Goal: Find specific page/section: Find specific page/section

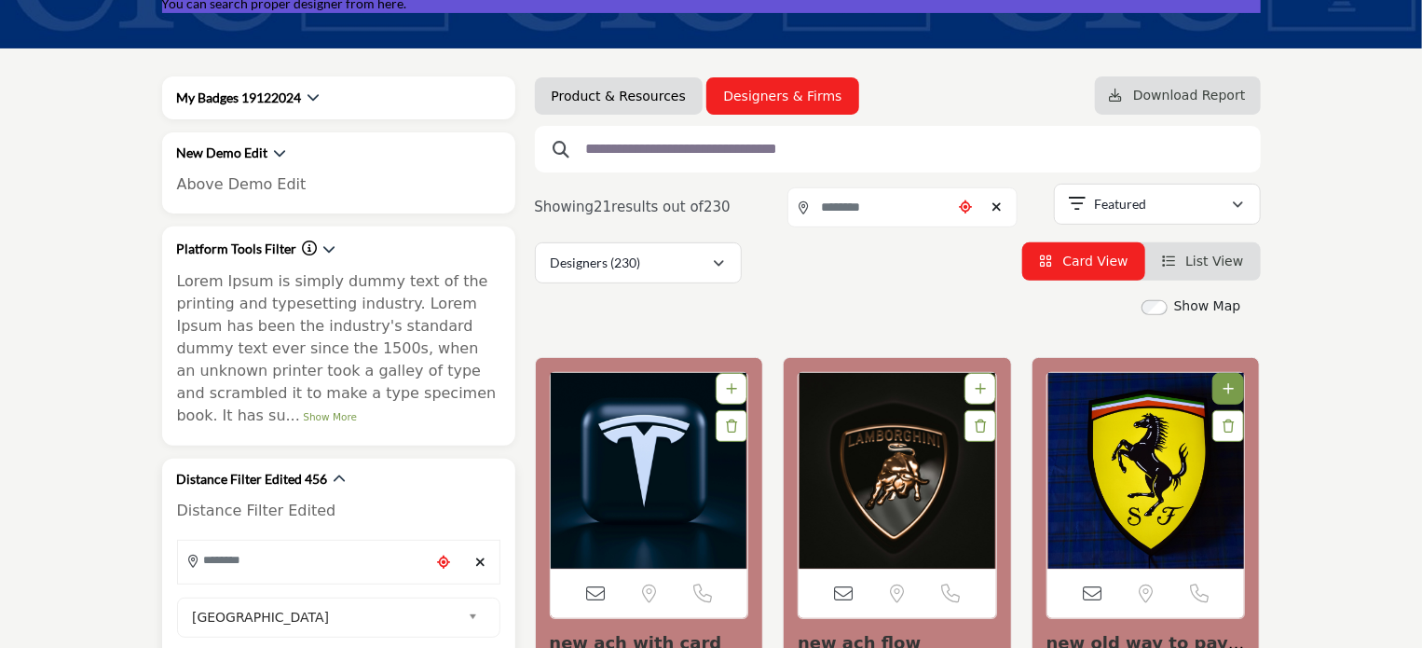
scroll to position [280, 0]
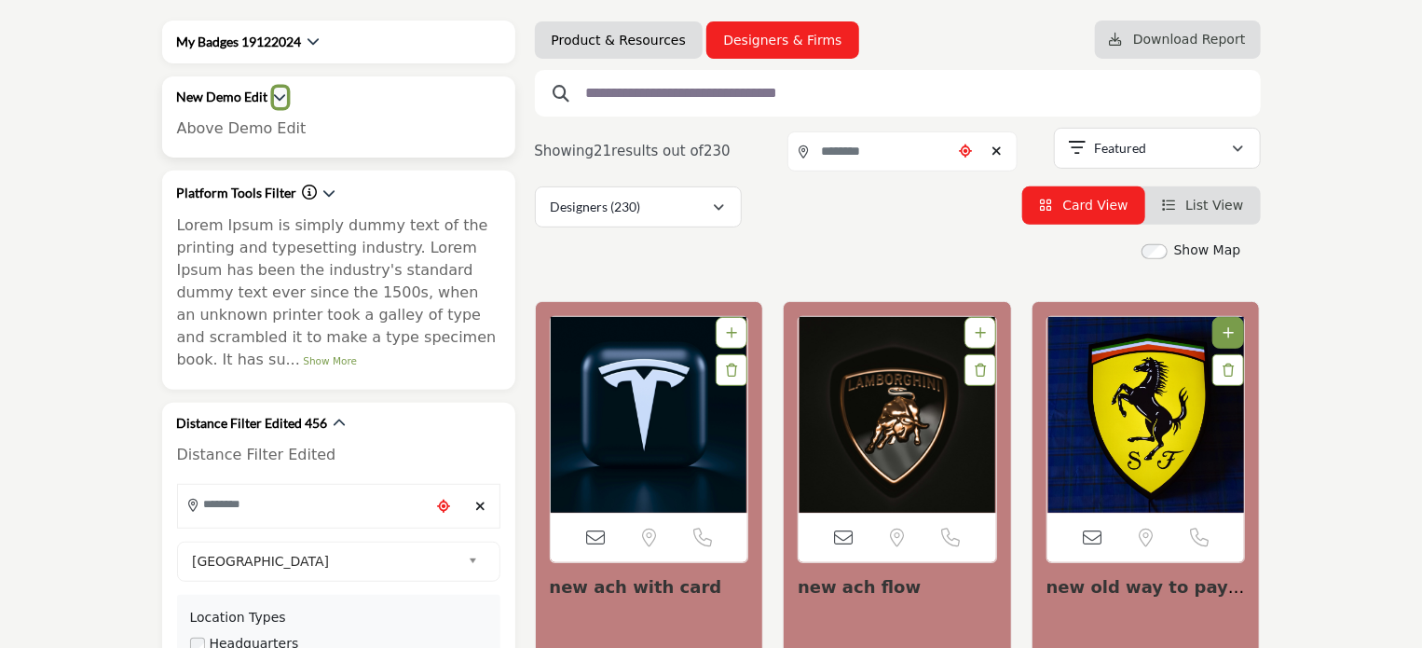
click at [274, 97] on icon "button" at bounding box center [280, 96] width 13 height 13
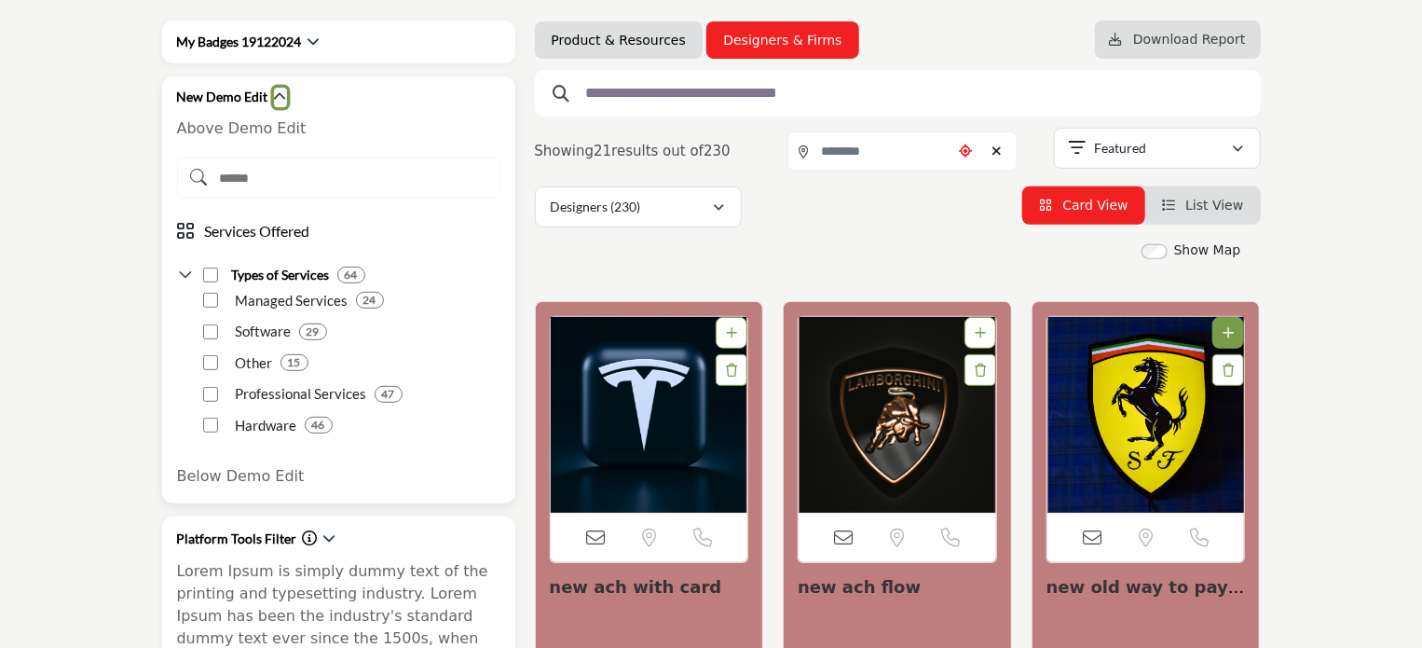
click at [274, 97] on icon "button" at bounding box center [280, 96] width 13 height 13
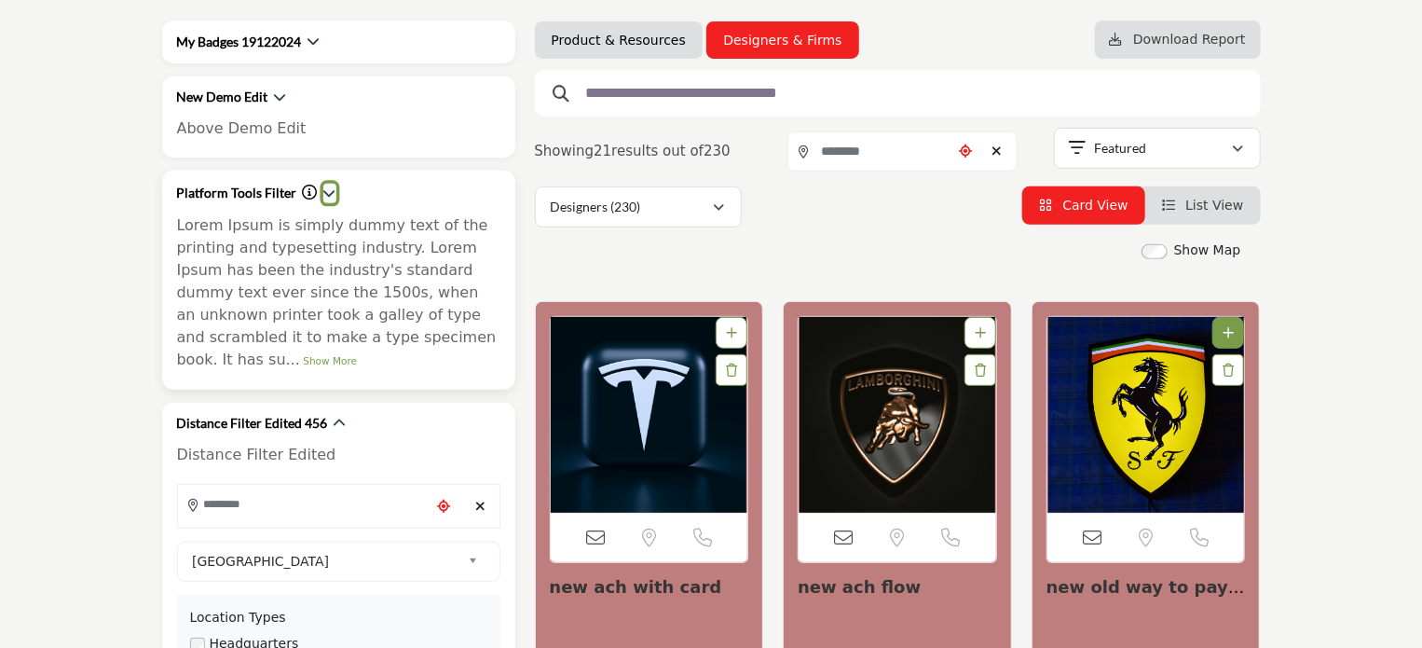
click at [325, 191] on icon "button" at bounding box center [329, 192] width 13 height 13
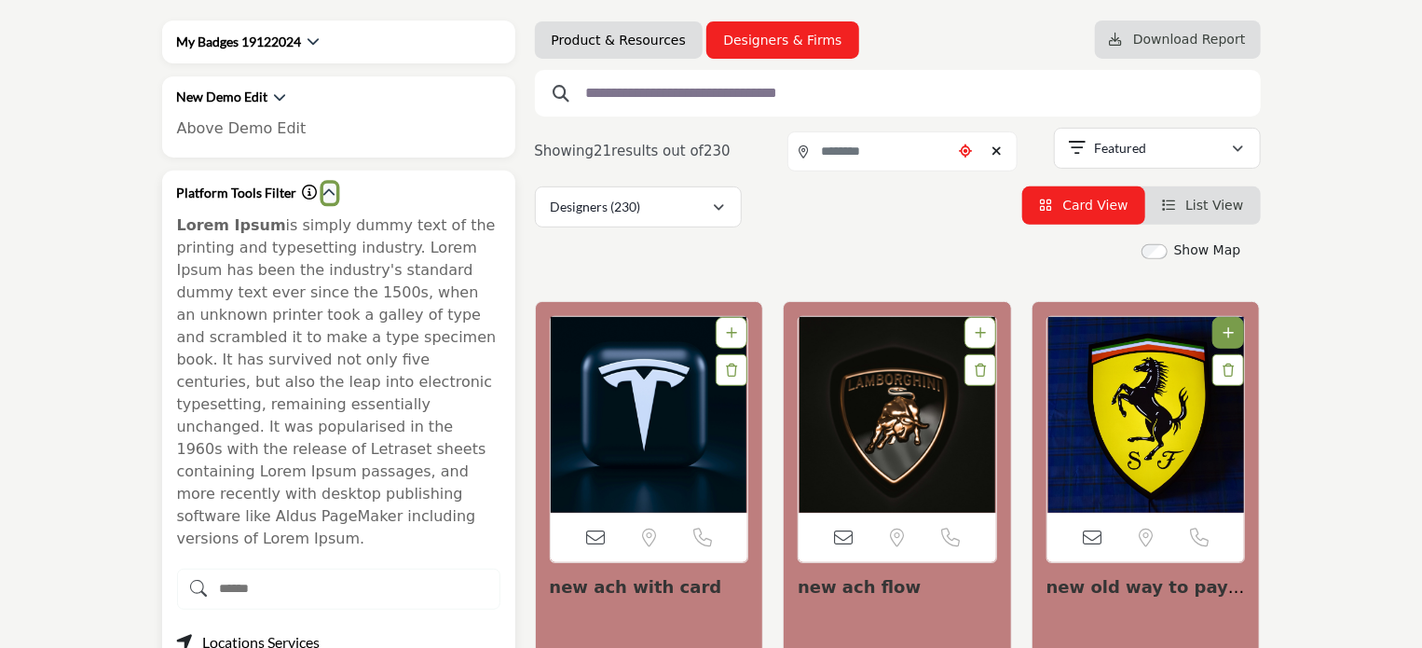
click at [325, 191] on icon "button" at bounding box center [329, 192] width 13 height 13
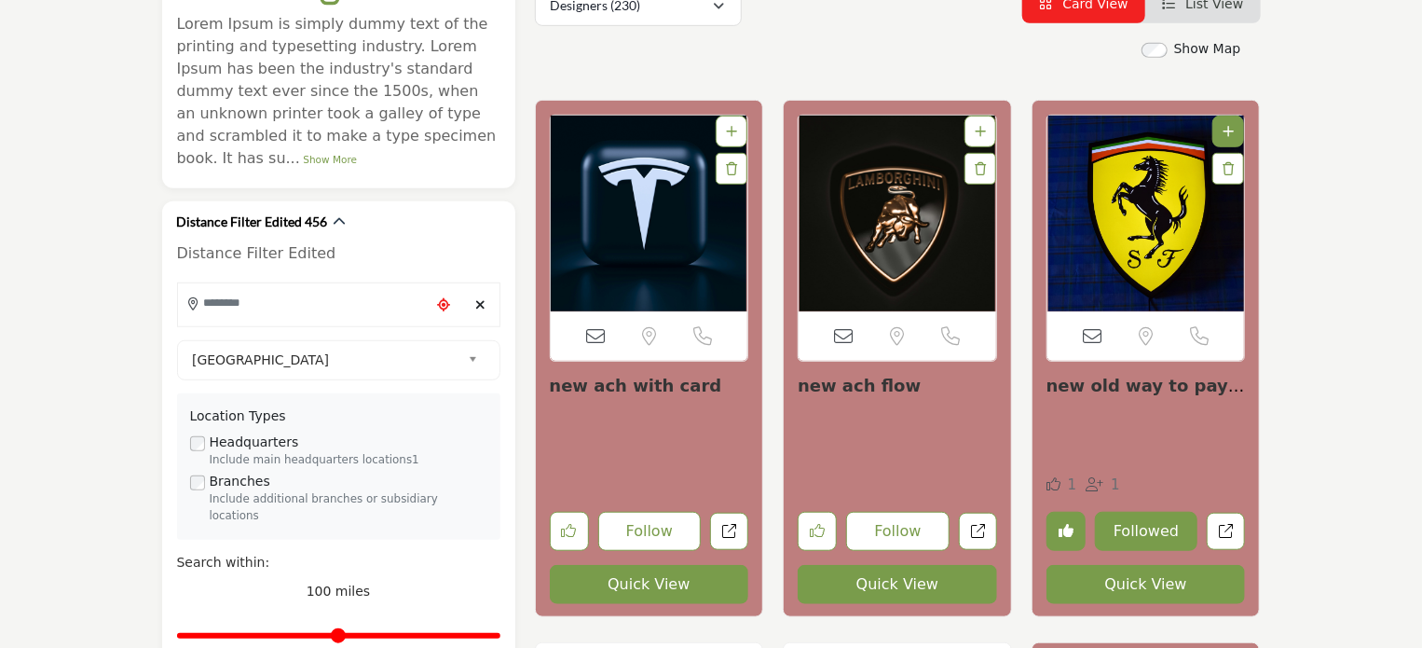
scroll to position [559, 0]
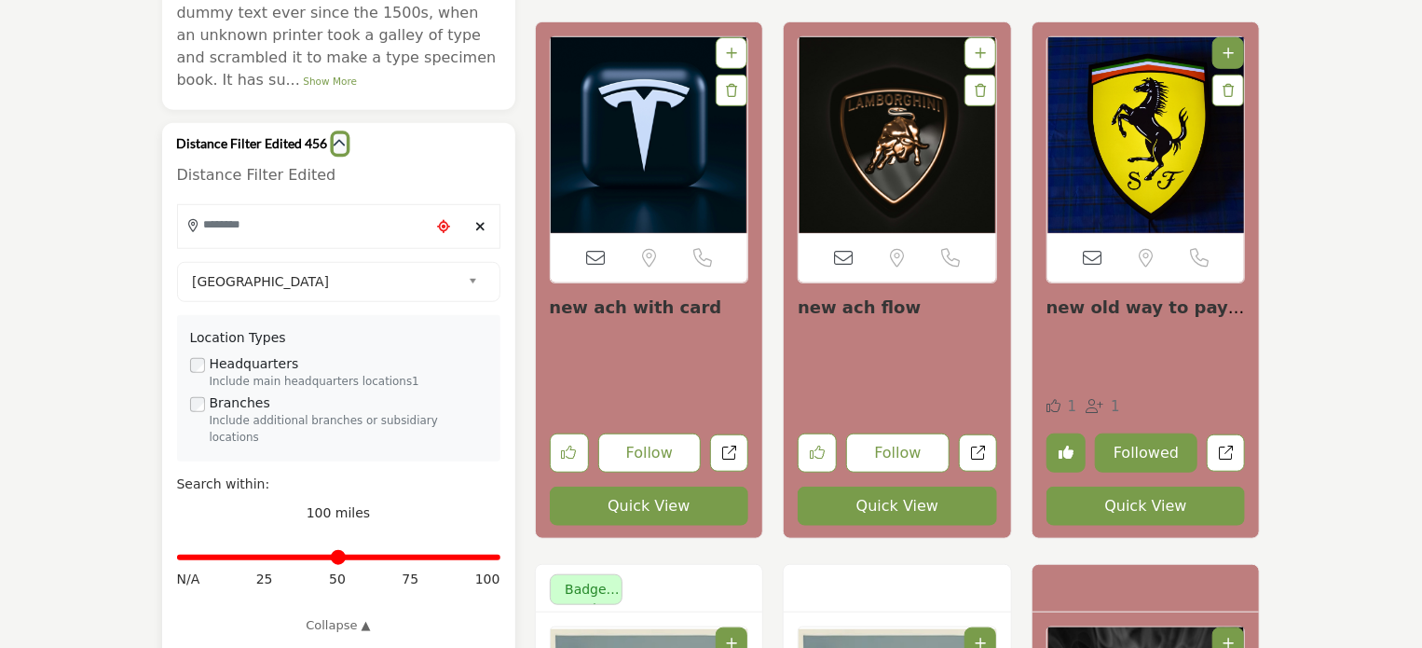
click at [338, 137] on icon "button" at bounding box center [340, 143] width 13 height 13
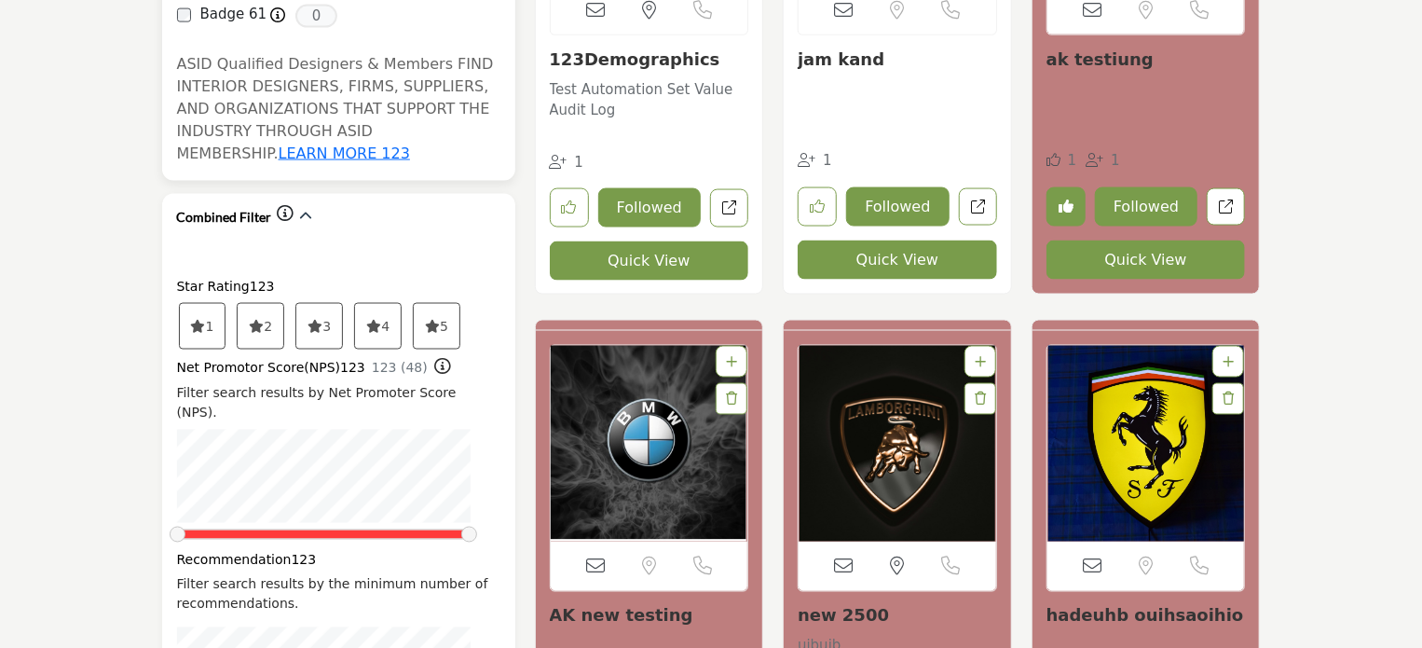
scroll to position [1398, 0]
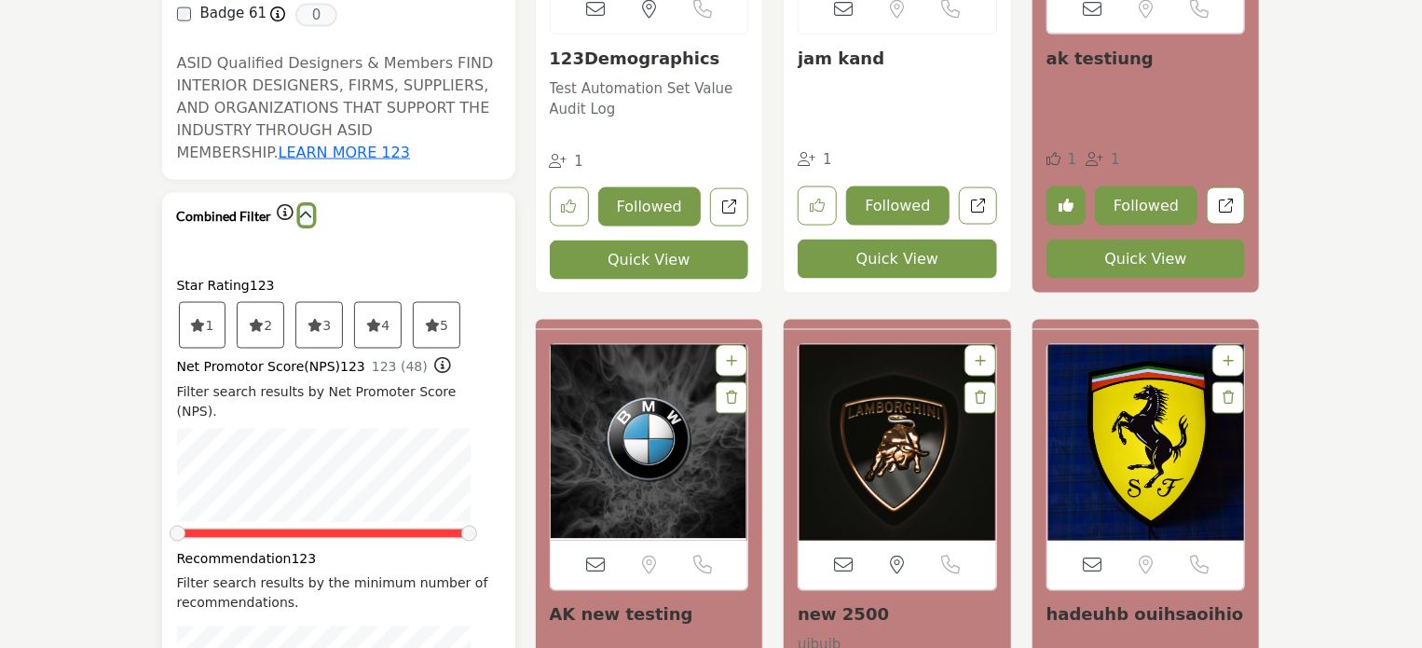
click at [302, 209] on icon "button" at bounding box center [306, 215] width 13 height 13
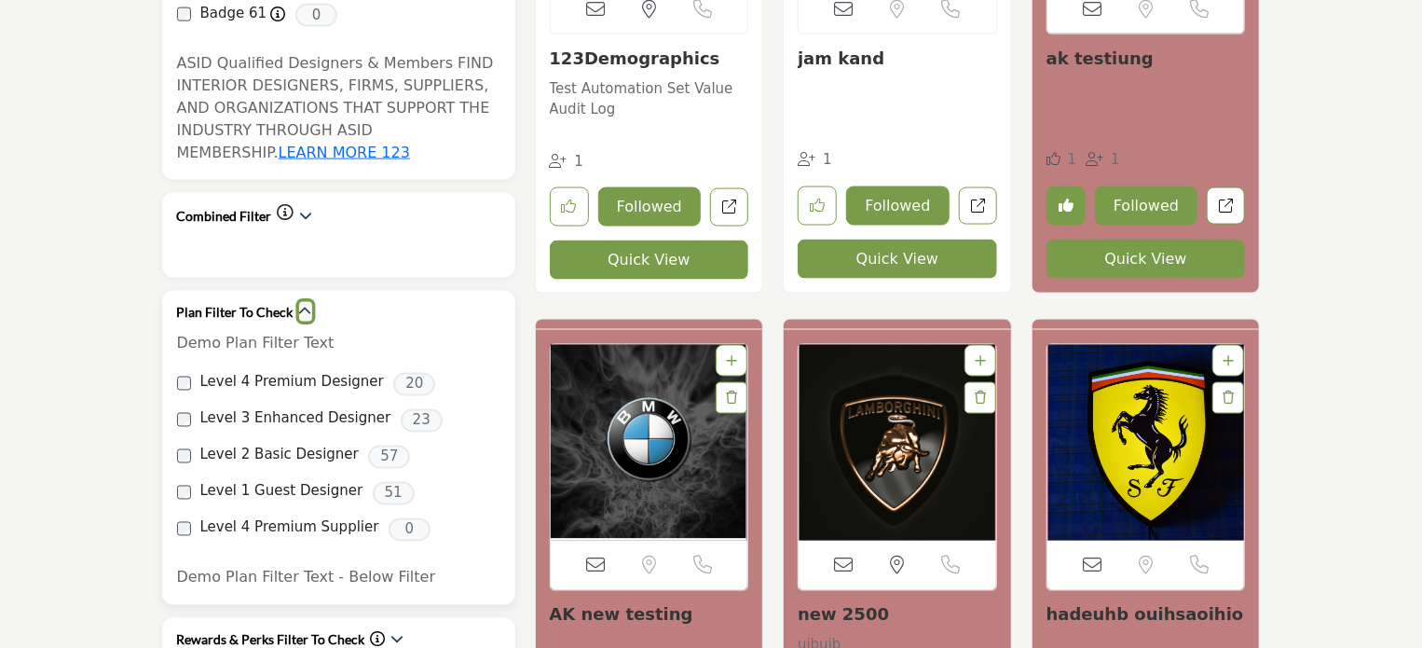
click at [299, 305] on icon "button" at bounding box center [305, 311] width 13 height 13
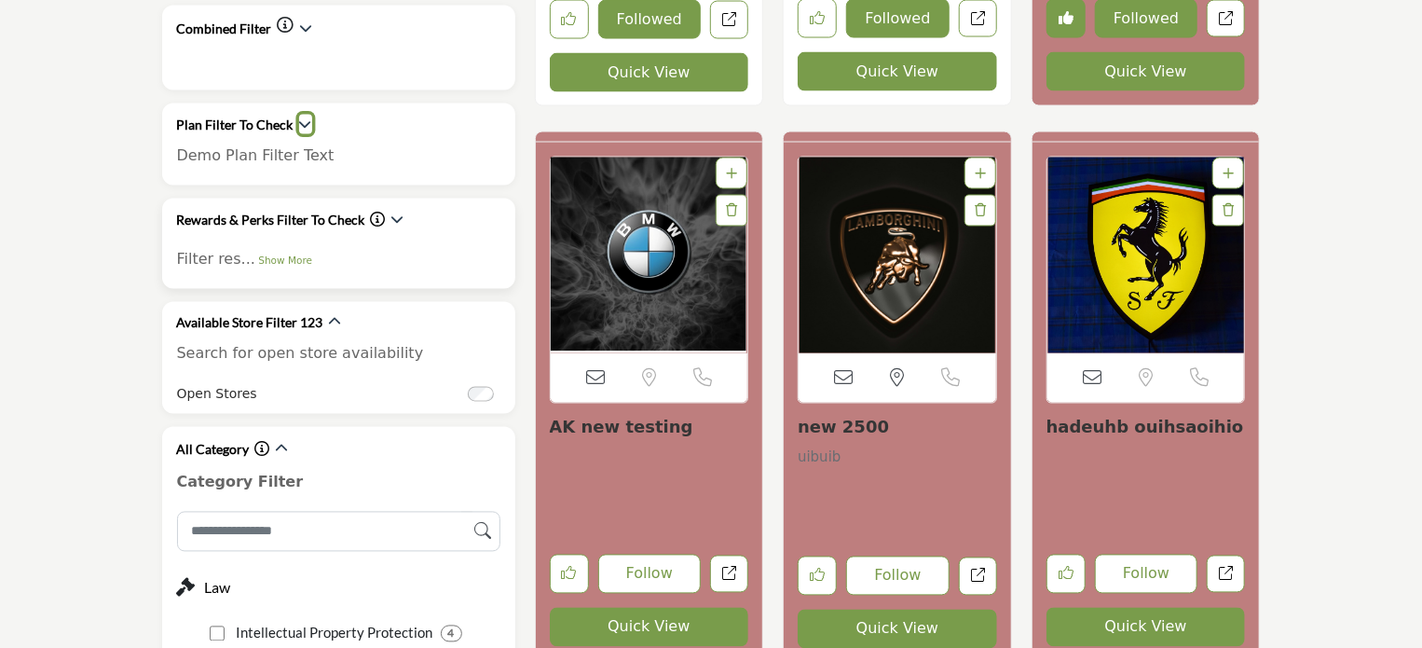
scroll to position [1678, 0]
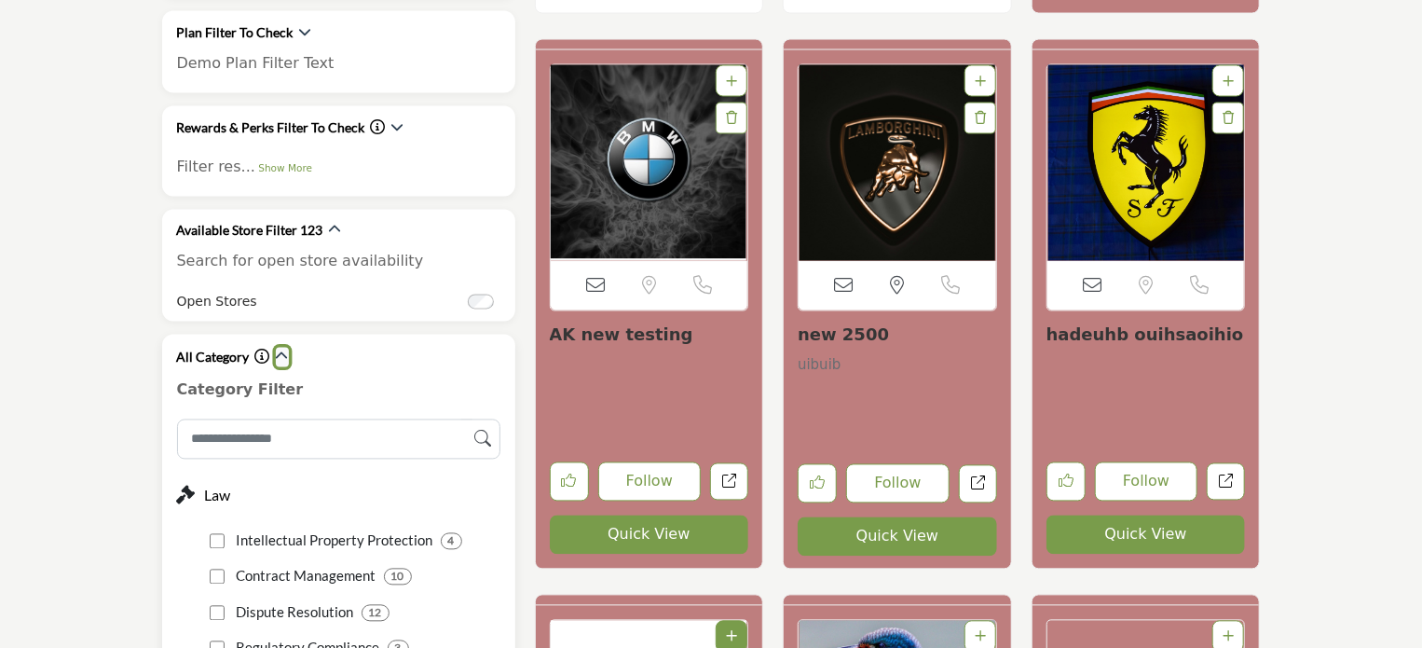
click at [280, 348] on button "button" at bounding box center [282, 358] width 13 height 20
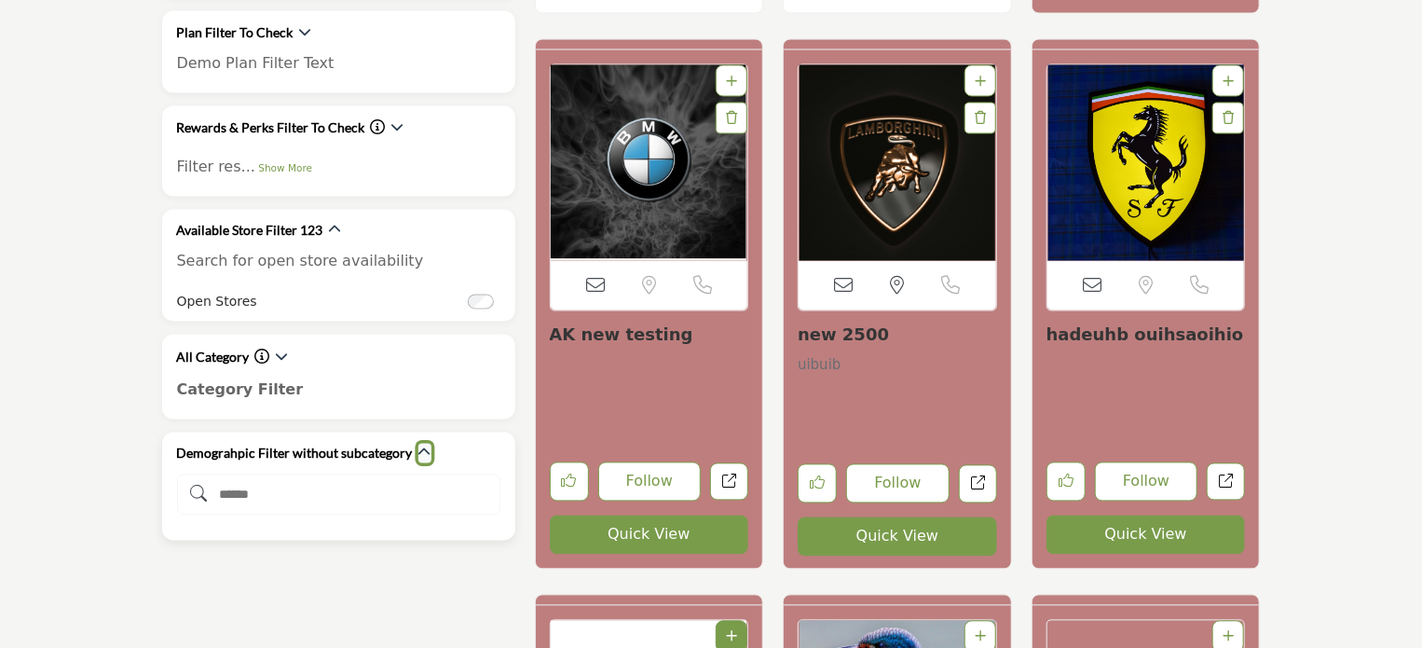
click at [418, 446] on icon "button" at bounding box center [424, 452] width 13 height 13
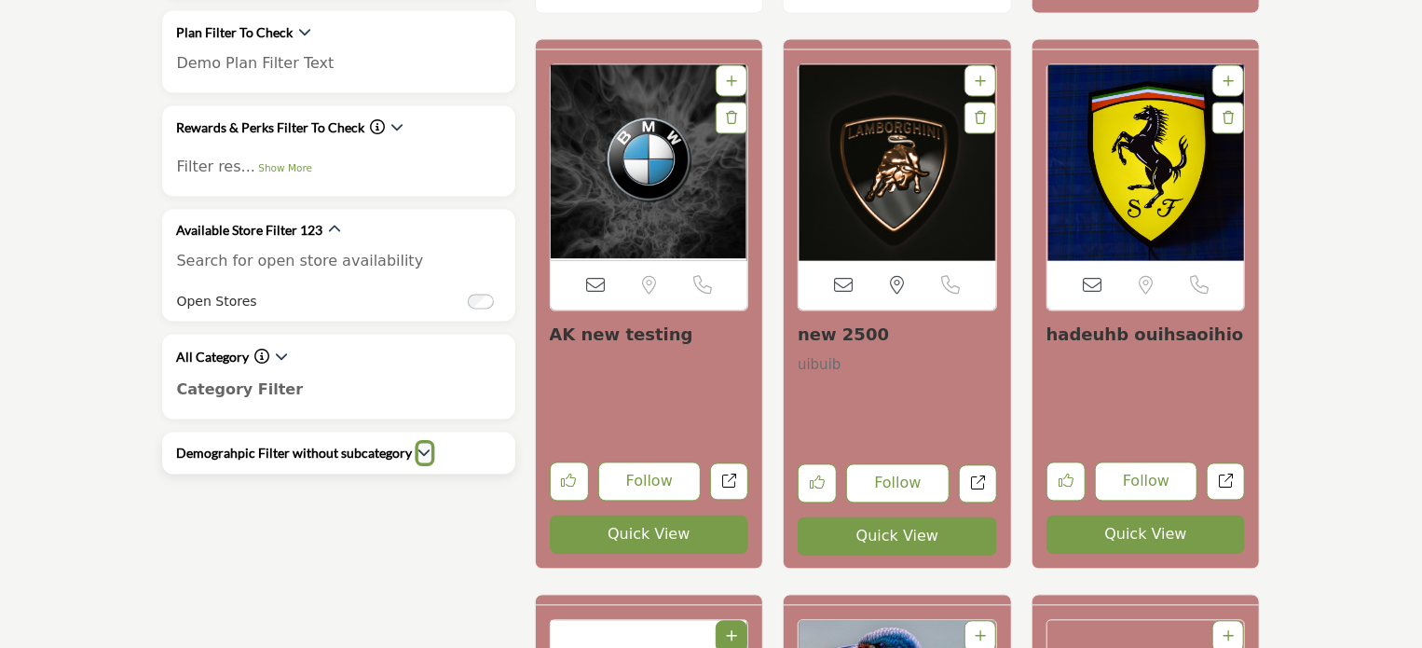
click at [418, 446] on icon "button" at bounding box center [424, 452] width 13 height 13
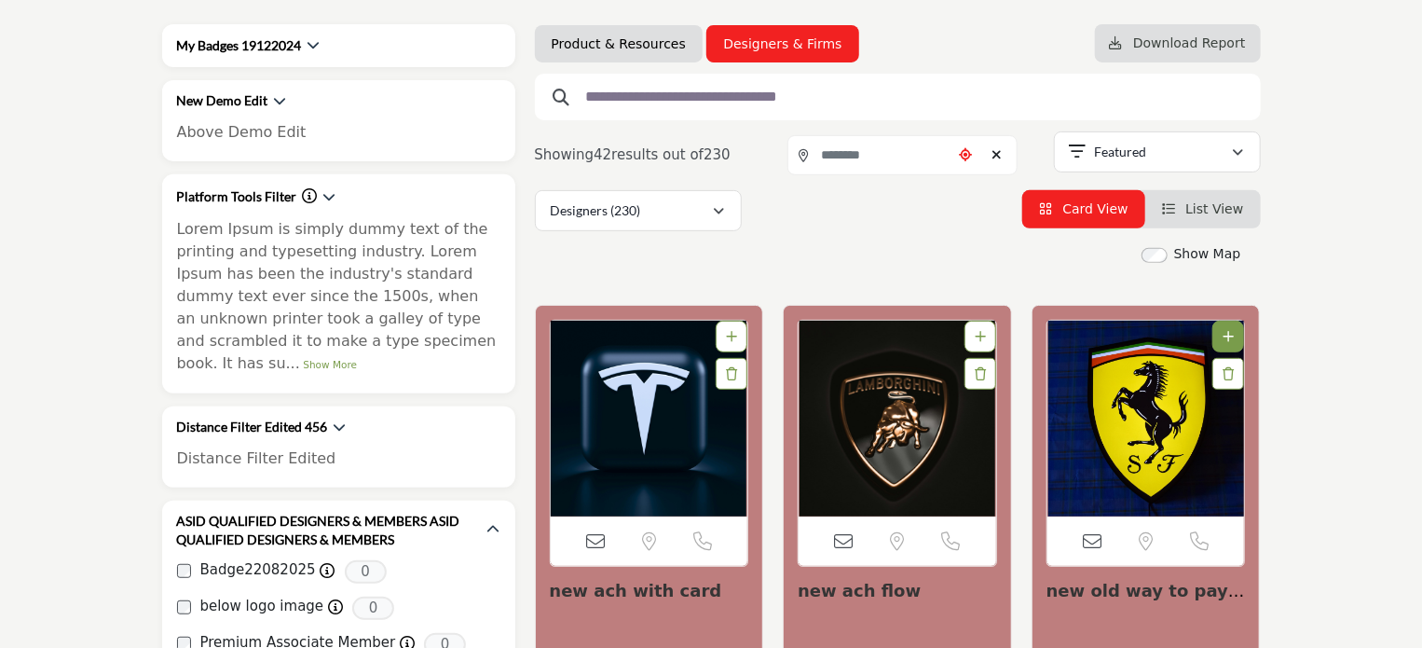
scroll to position [280, 0]
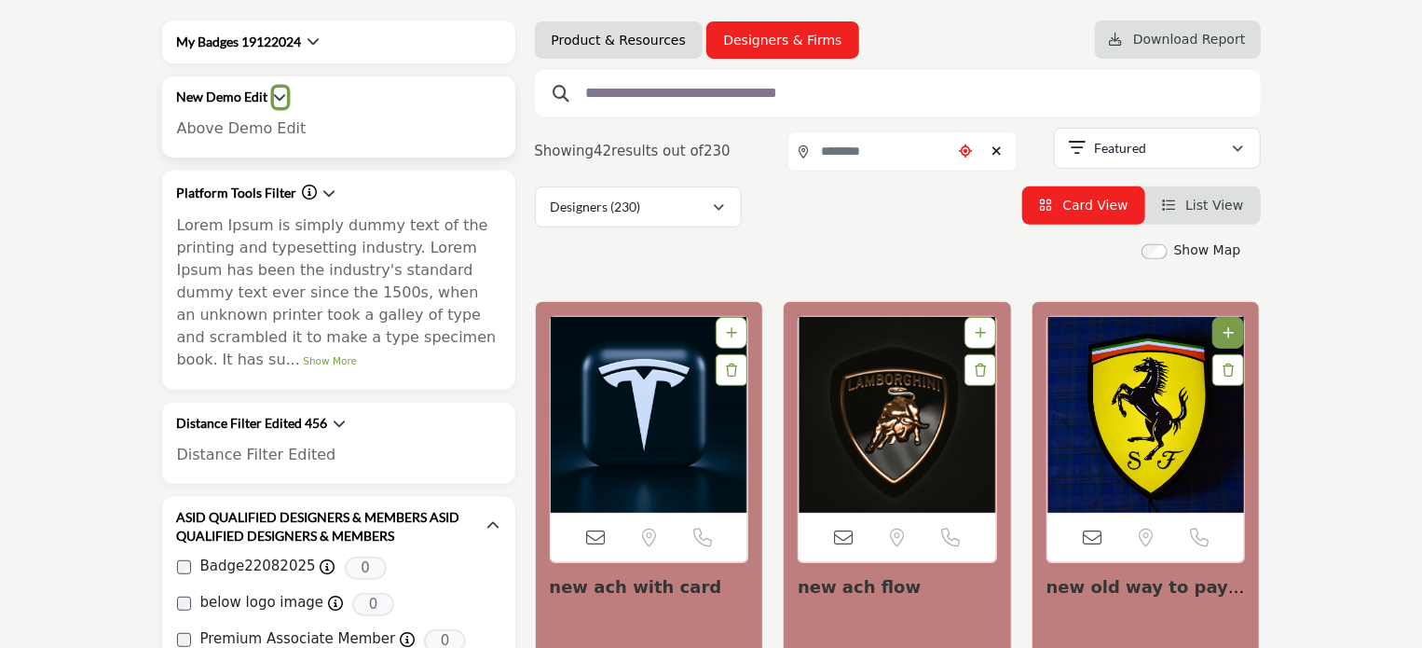
click at [278, 98] on icon "button" at bounding box center [280, 96] width 13 height 13
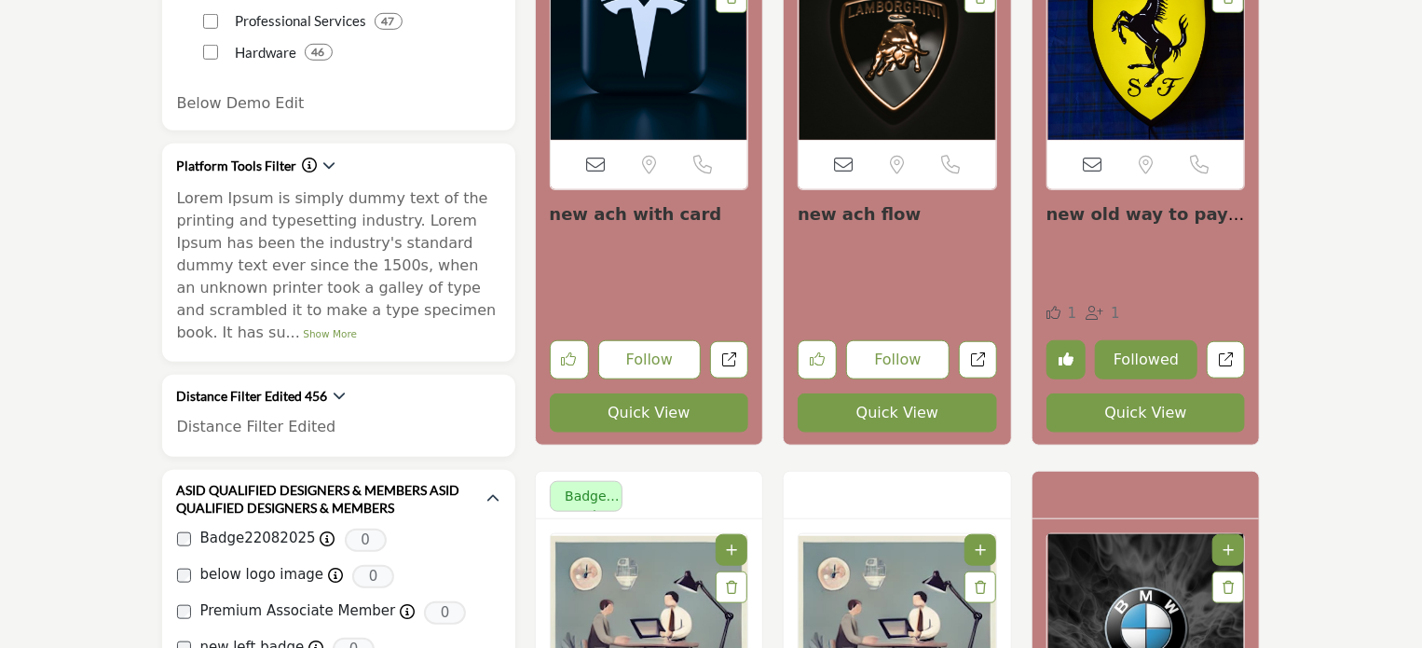
scroll to position [746, 0]
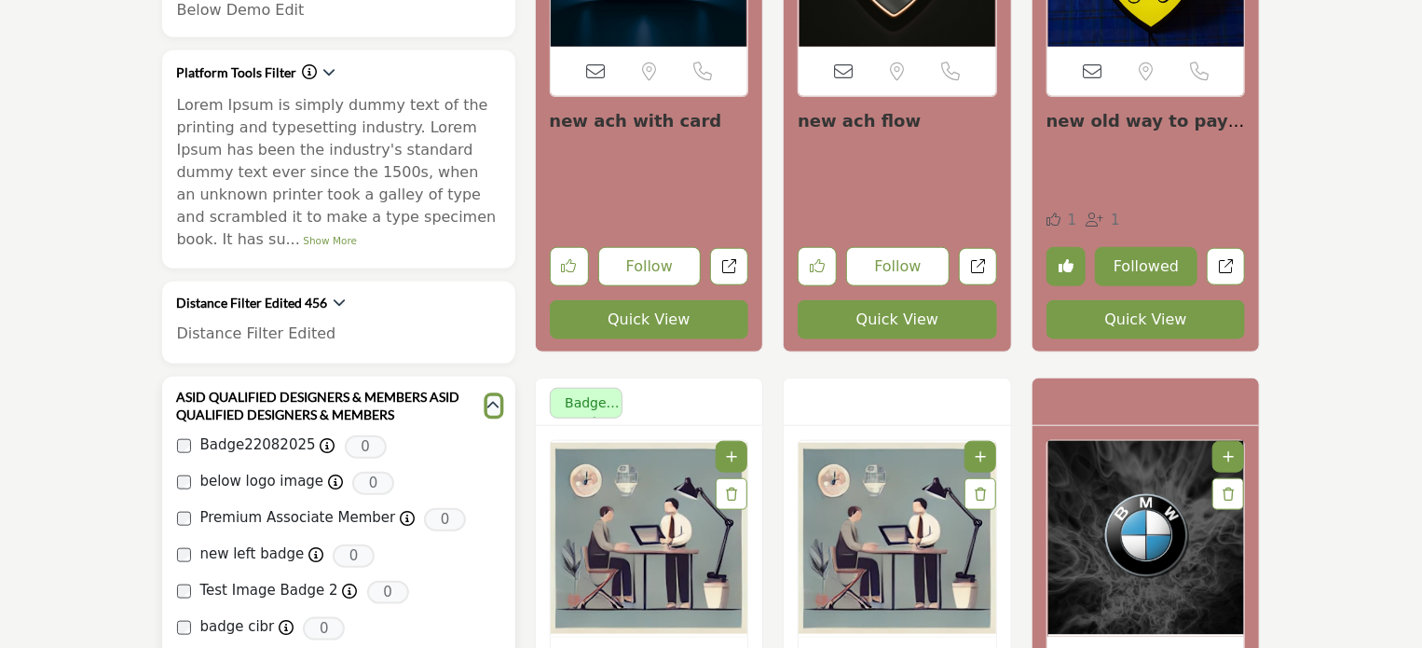
click at [495, 399] on icon "button" at bounding box center [493, 405] width 13 height 13
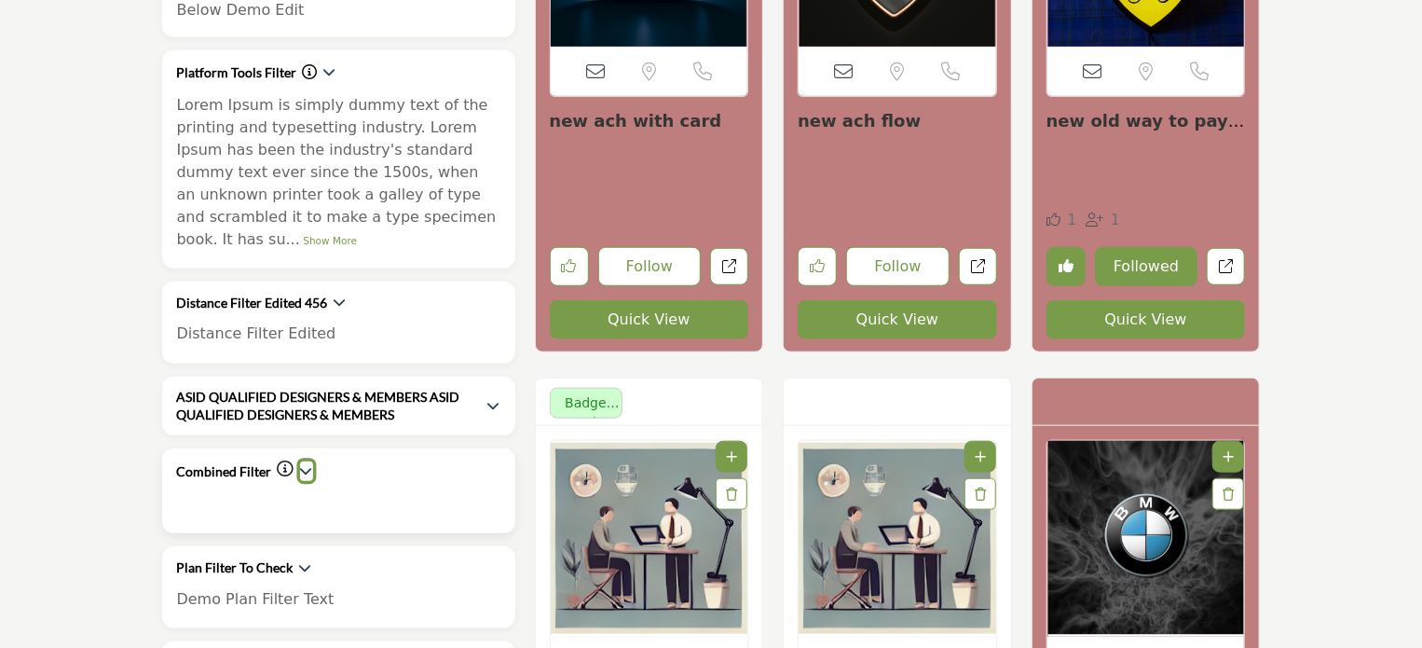
click at [303, 464] on icon "button" at bounding box center [306, 470] width 13 height 13
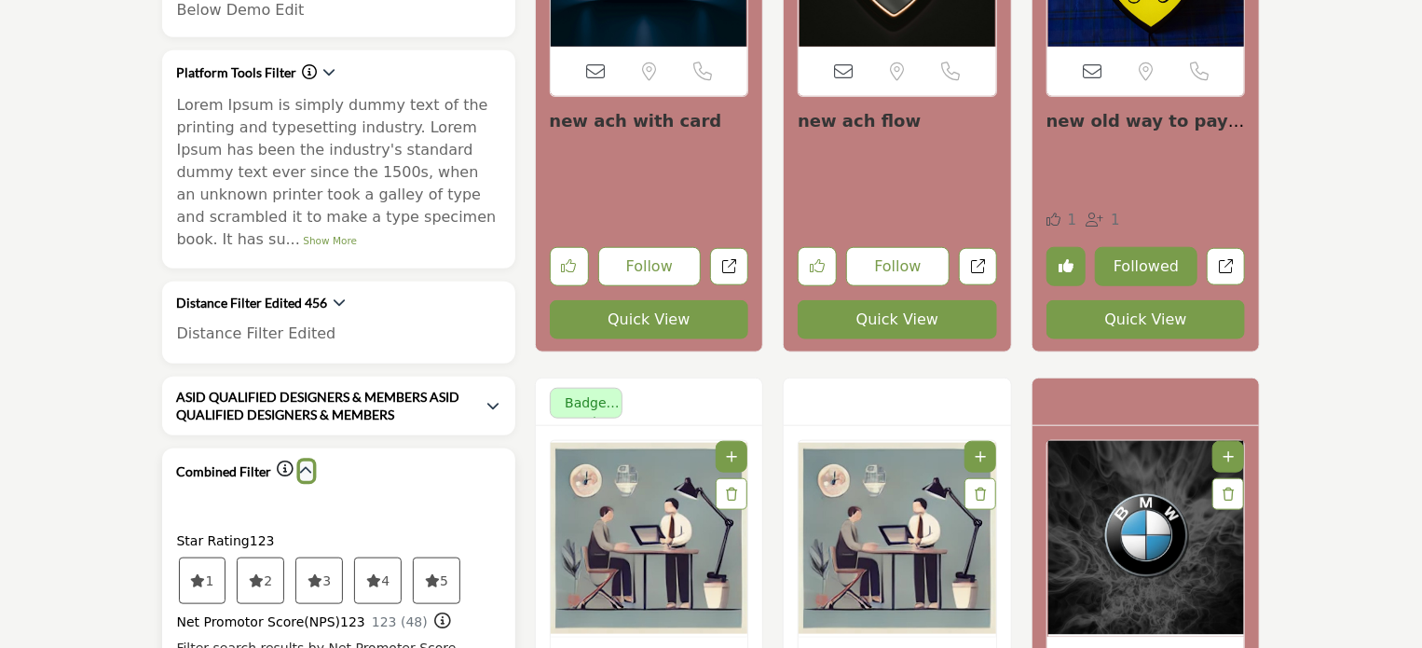
click at [302, 464] on icon "button" at bounding box center [306, 470] width 13 height 13
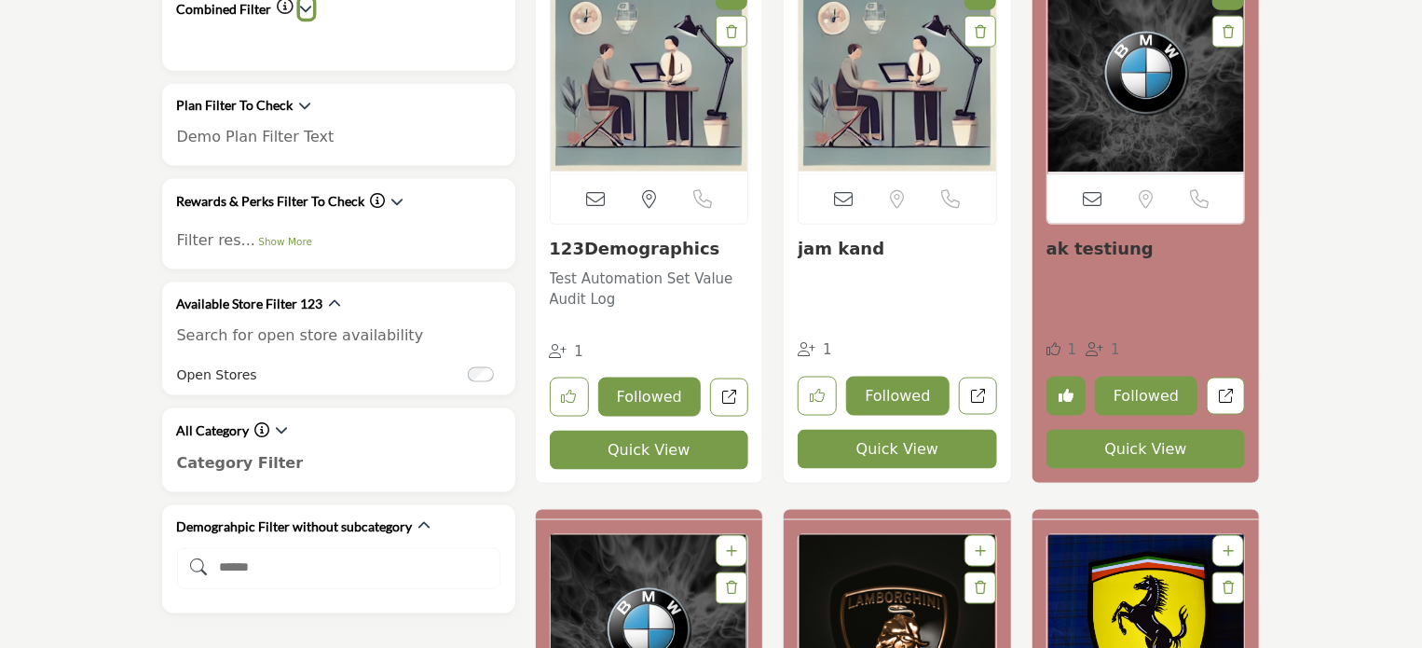
scroll to position [1212, 0]
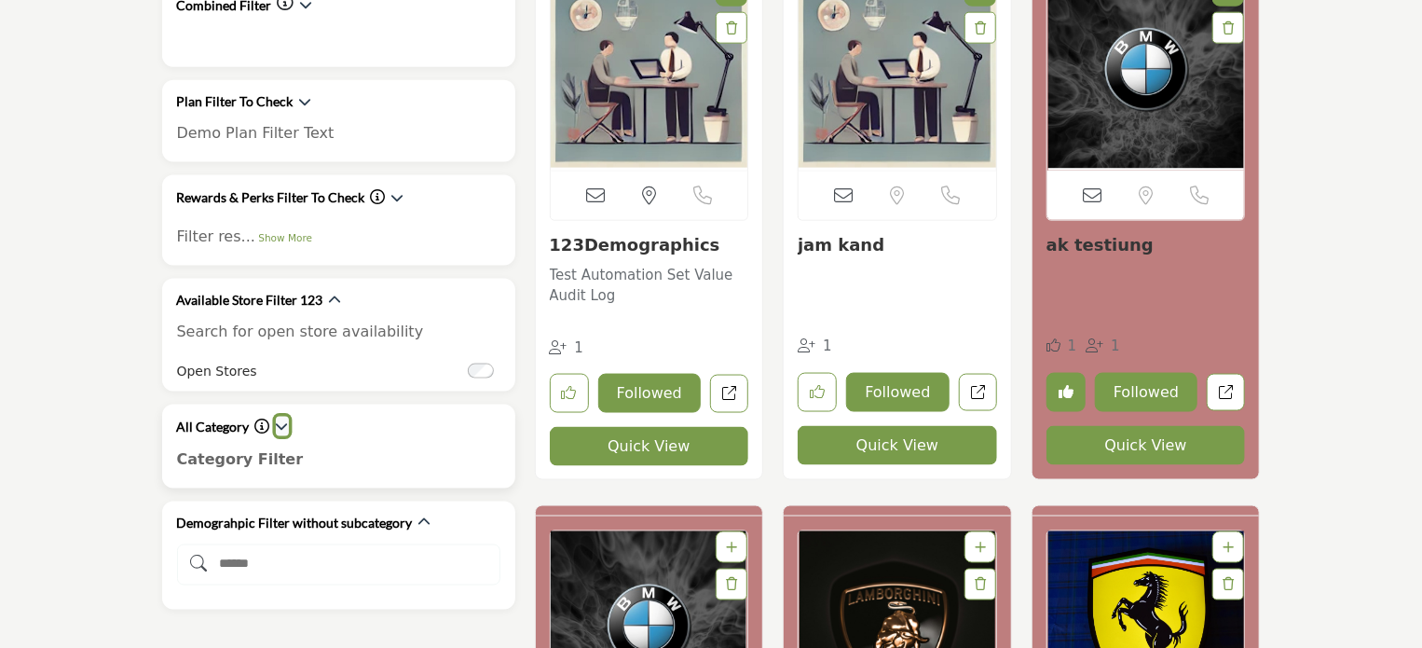
click at [280, 419] on icon "button" at bounding box center [282, 425] width 13 height 13
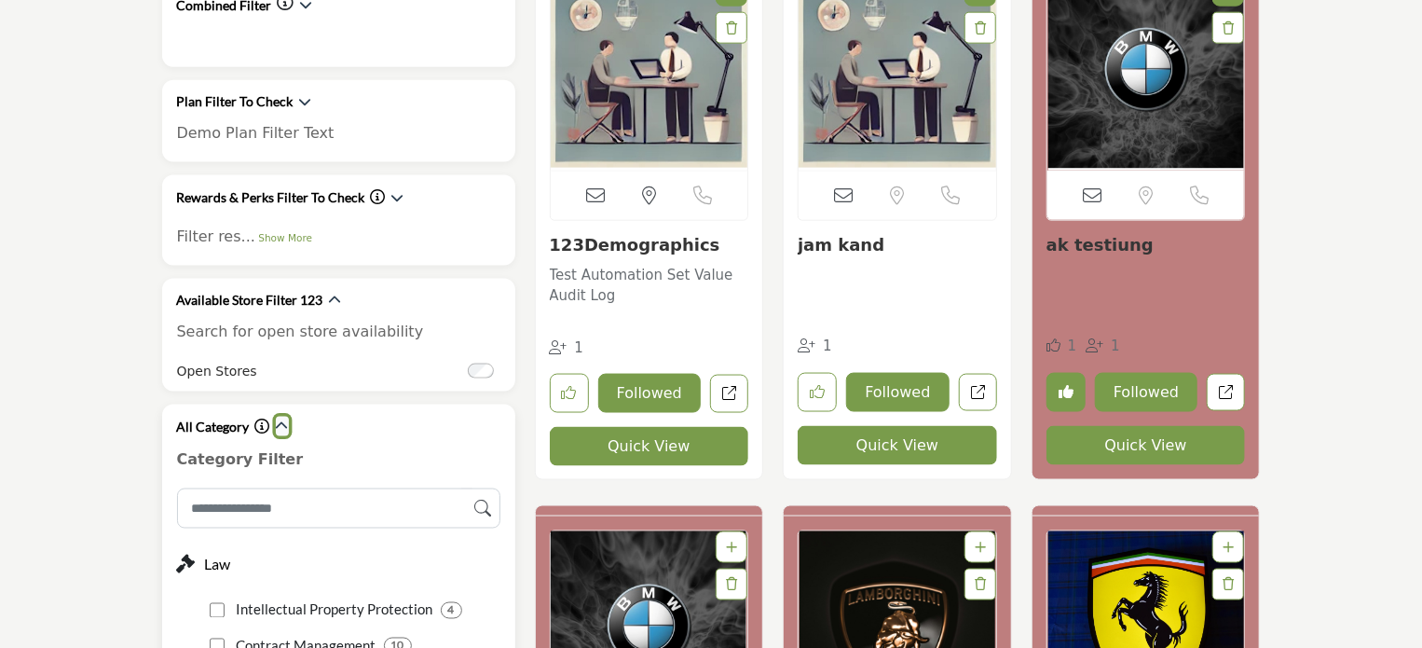
click at [280, 419] on icon "button" at bounding box center [282, 425] width 13 height 13
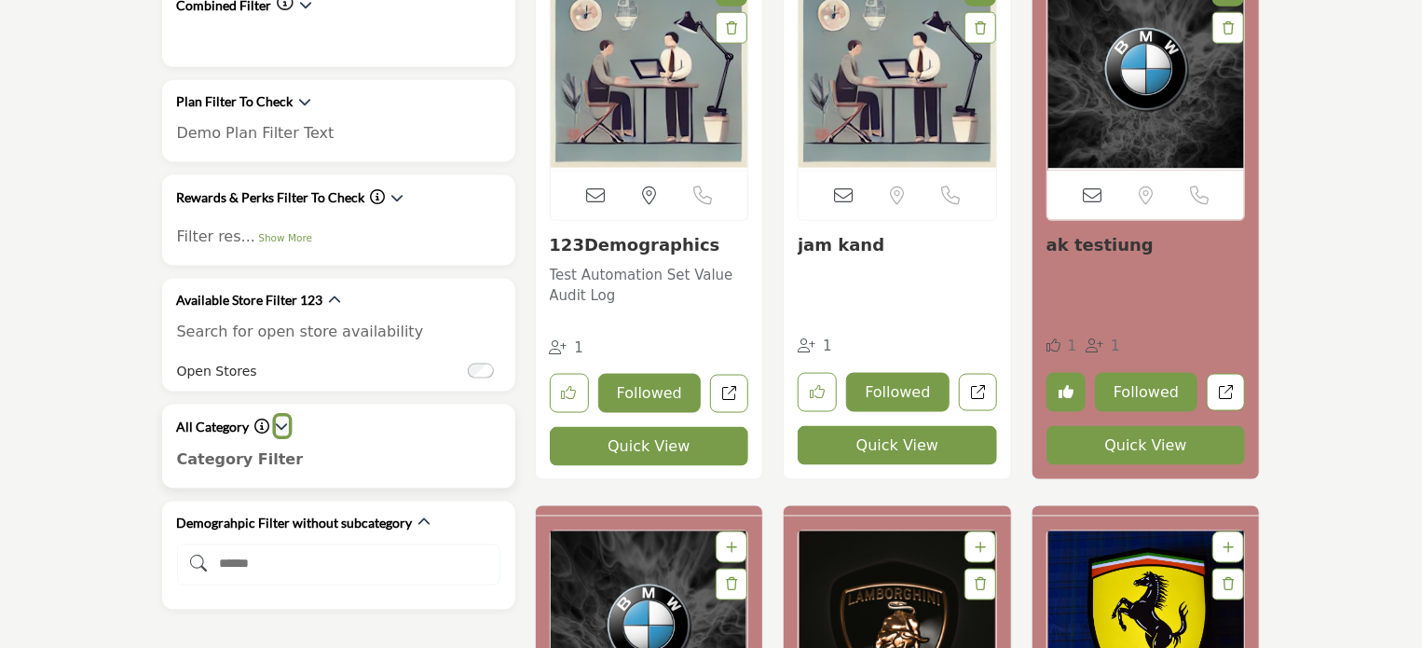
click at [280, 419] on icon "button" at bounding box center [282, 425] width 13 height 13
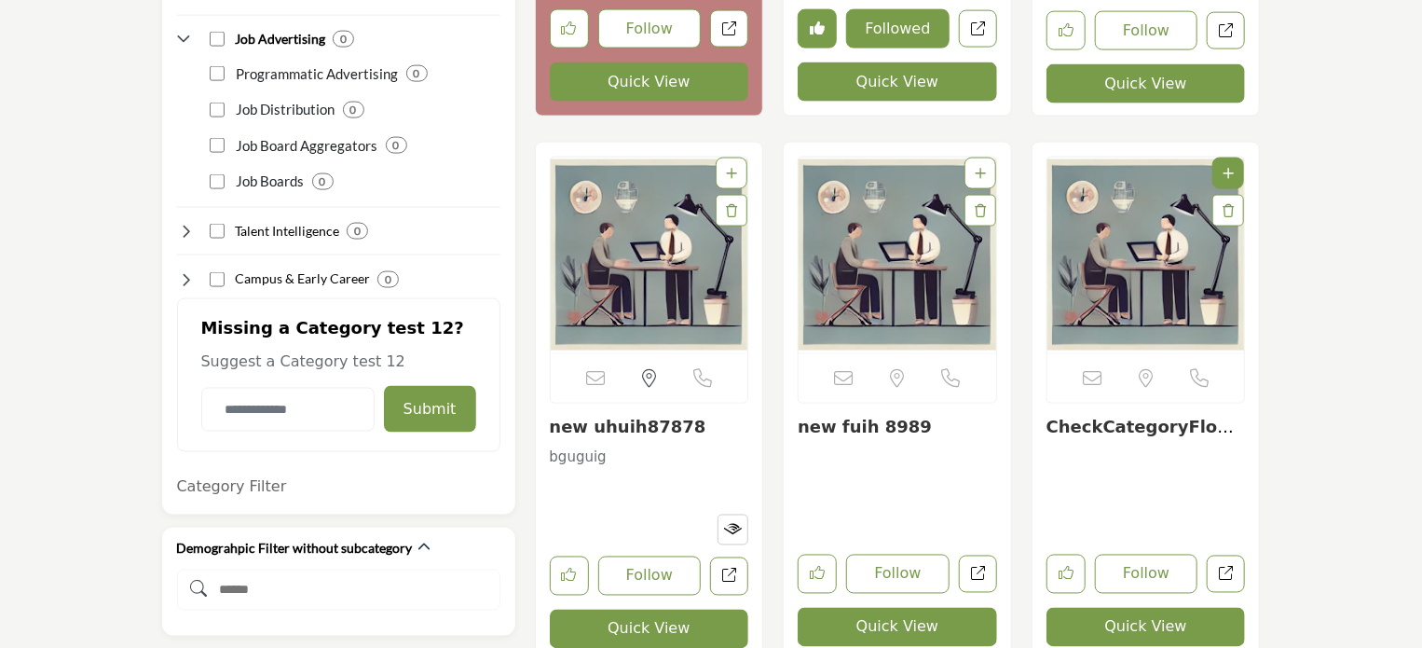
scroll to position [4940, 0]
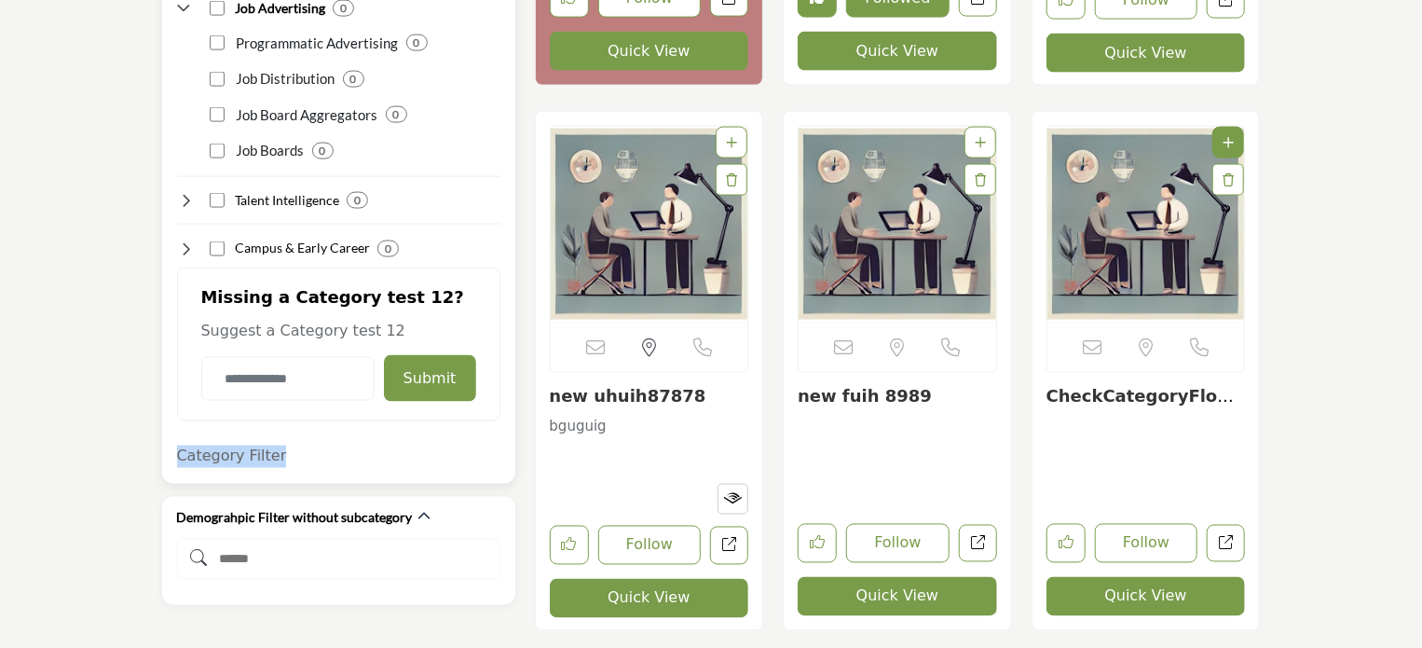
drag, startPoint x: 178, startPoint y: 424, endPoint x: 283, endPoint y: 423, distance: 105.3
click at [283, 446] on p "Category Filter" at bounding box center [338, 457] width 323 height 22
click at [298, 446] on p "Category Filter" at bounding box center [338, 457] width 323 height 22
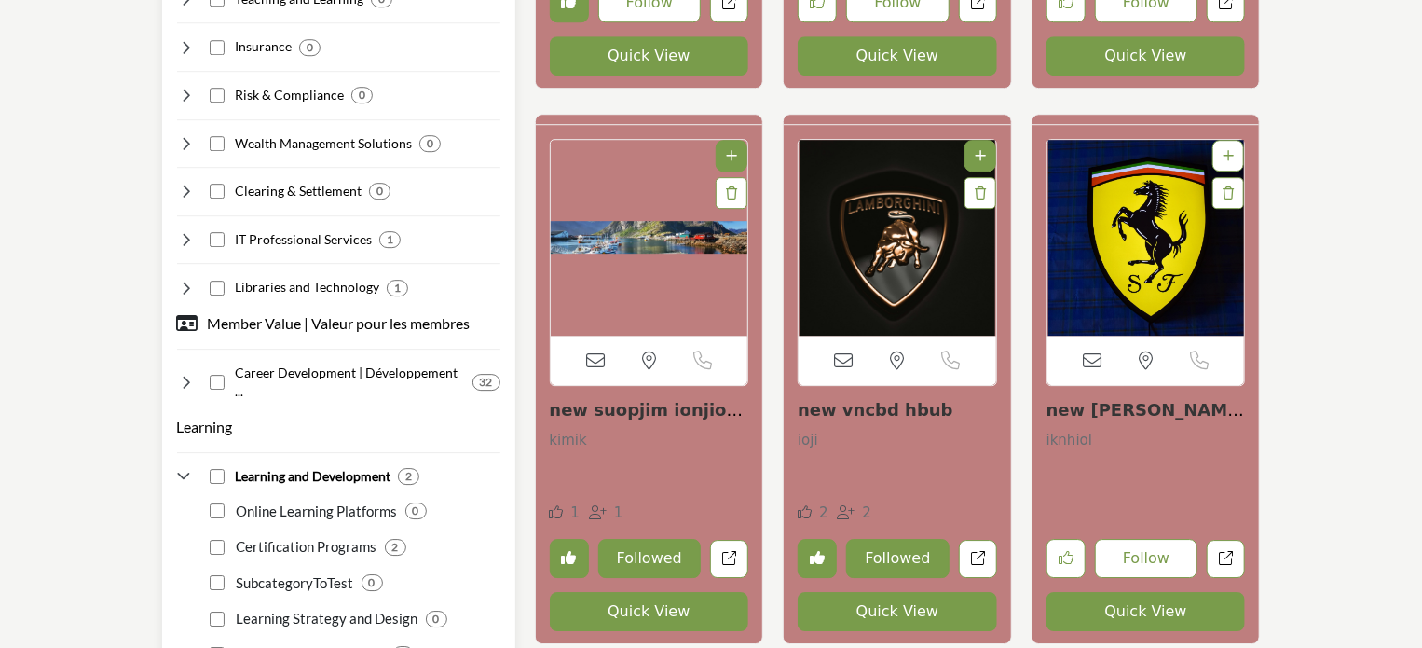
scroll to position [2703, 0]
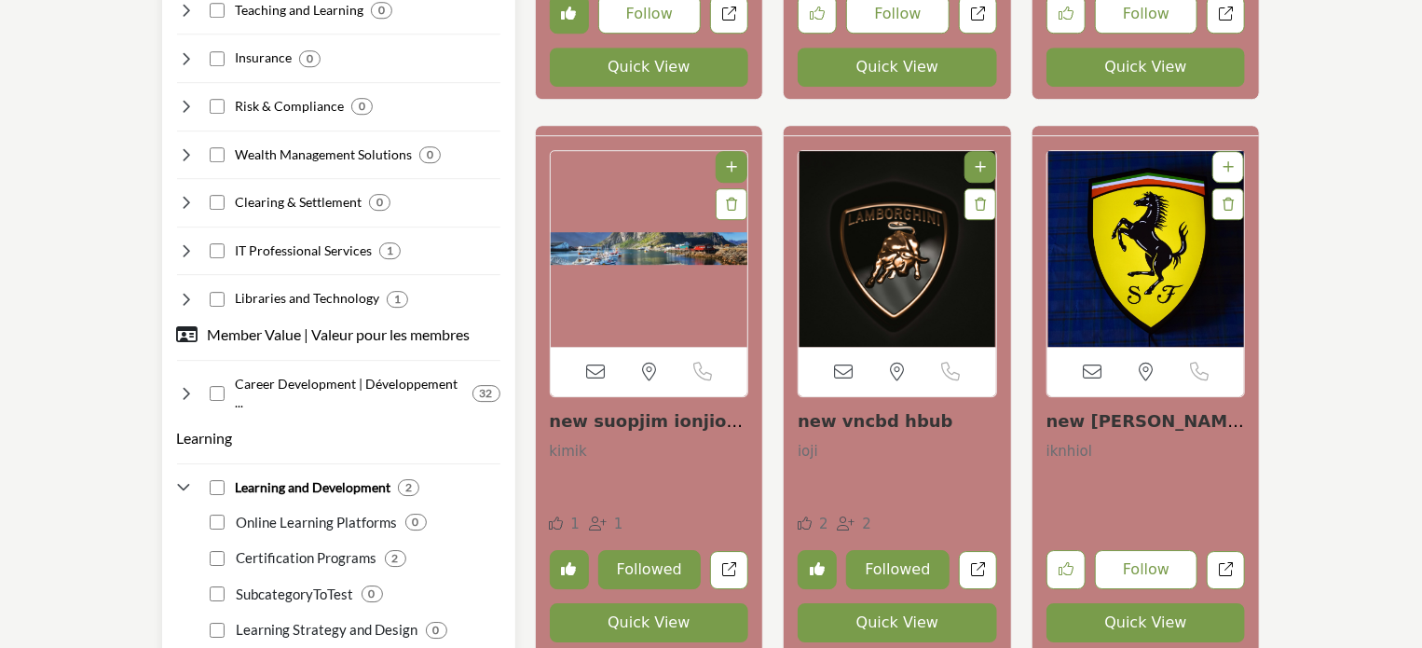
click at [186, 384] on icon at bounding box center [186, 393] width 19 height 19
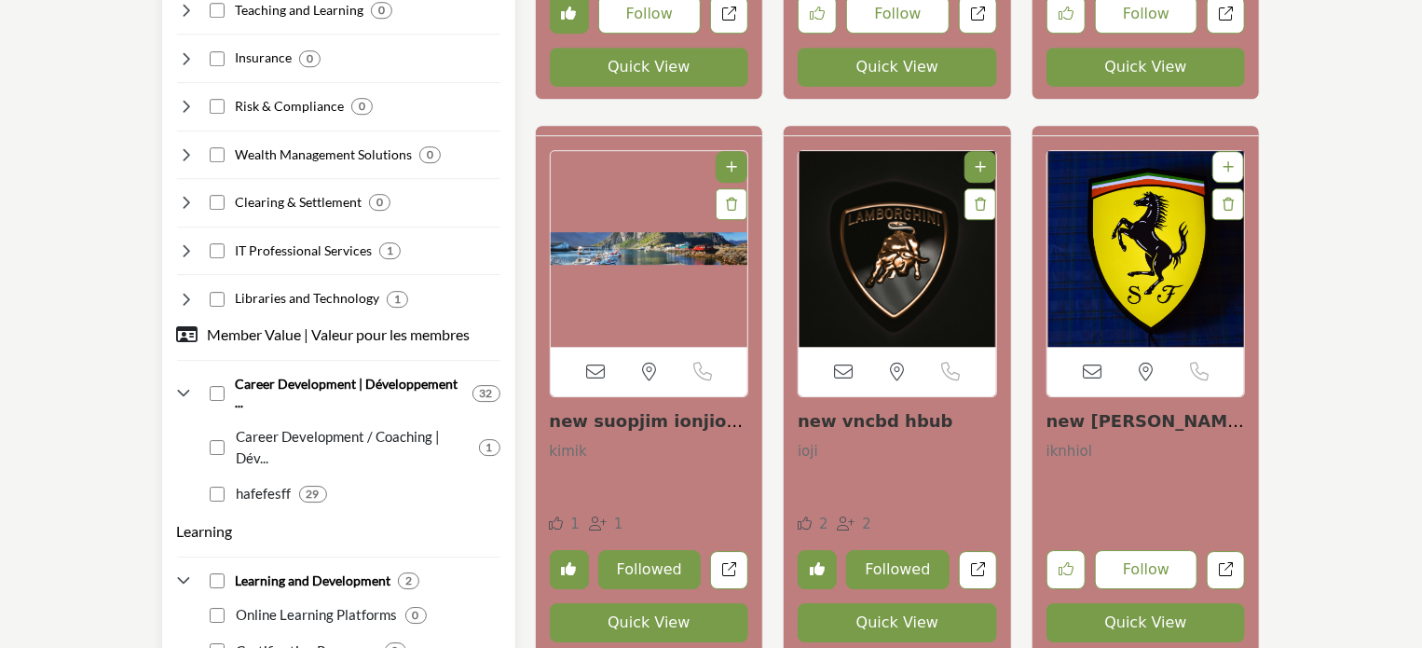
click at [186, 384] on icon at bounding box center [186, 393] width 19 height 19
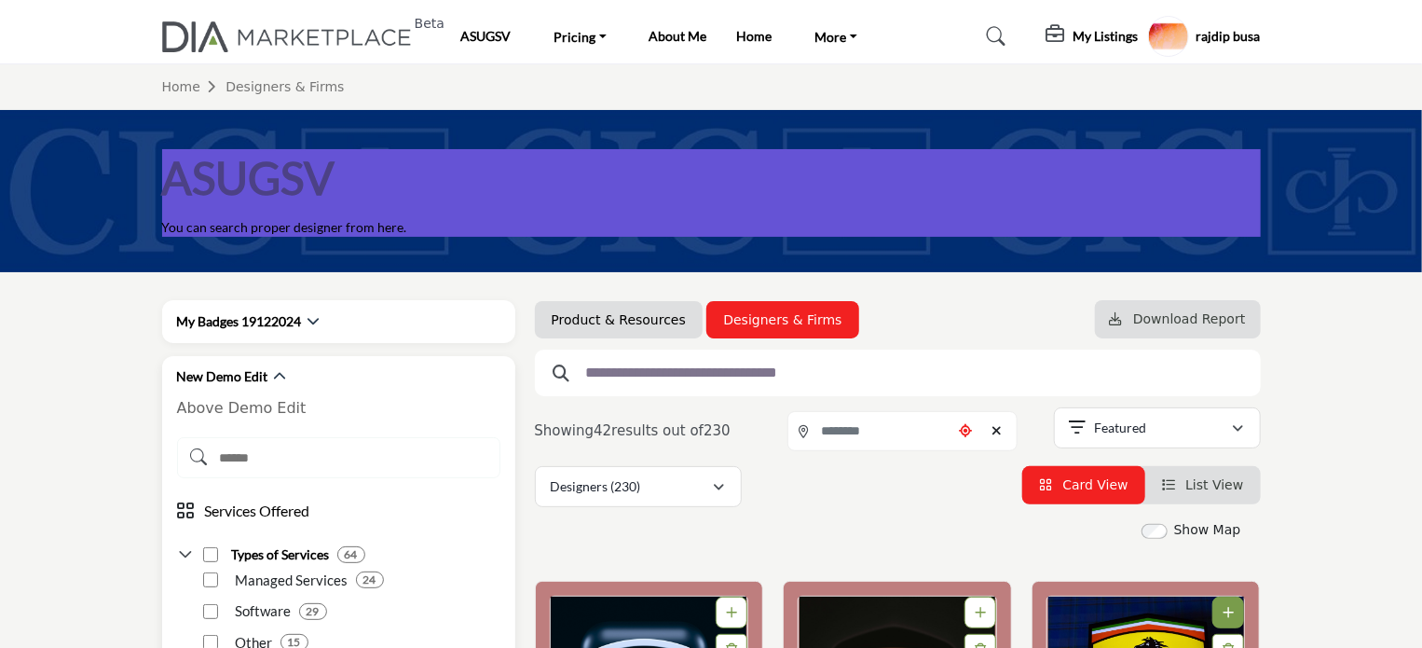
scroll to position [186, 0]
